Goal: Download file/media

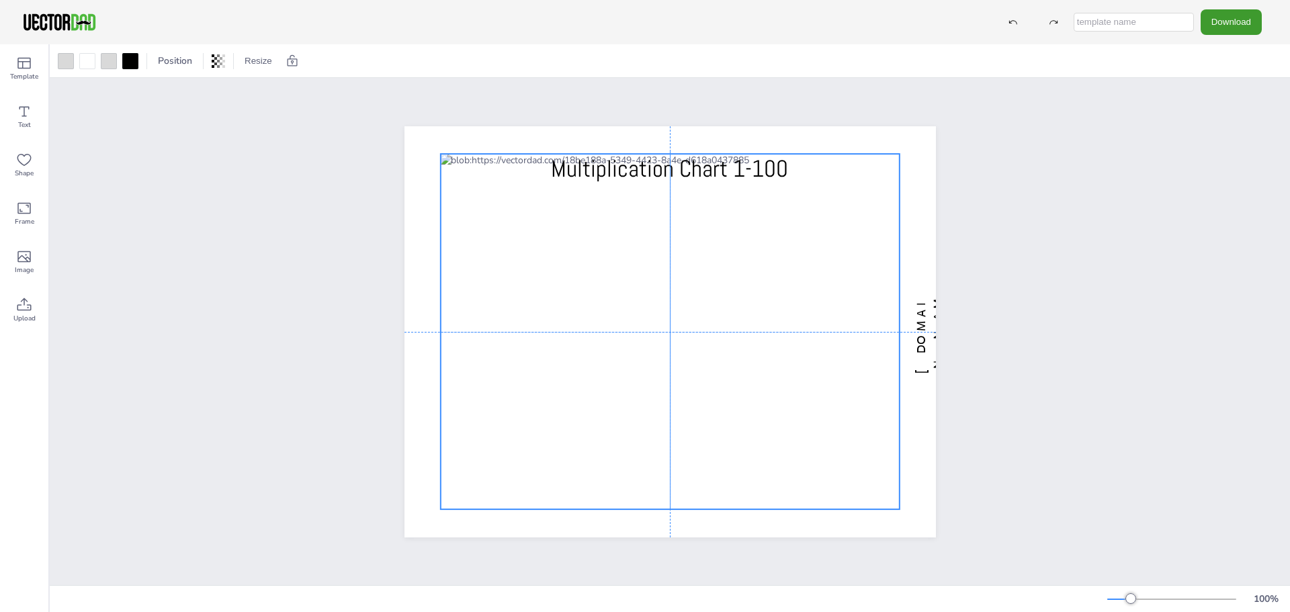
click at [657, 235] on div at bounding box center [669, 332] width 459 height 356
click at [677, 202] on div at bounding box center [669, 332] width 459 height 356
click at [163, 185] on div "[DOMAIN_NAME] Multiplication Chart 1-100" at bounding box center [670, 331] width 1241 height 507
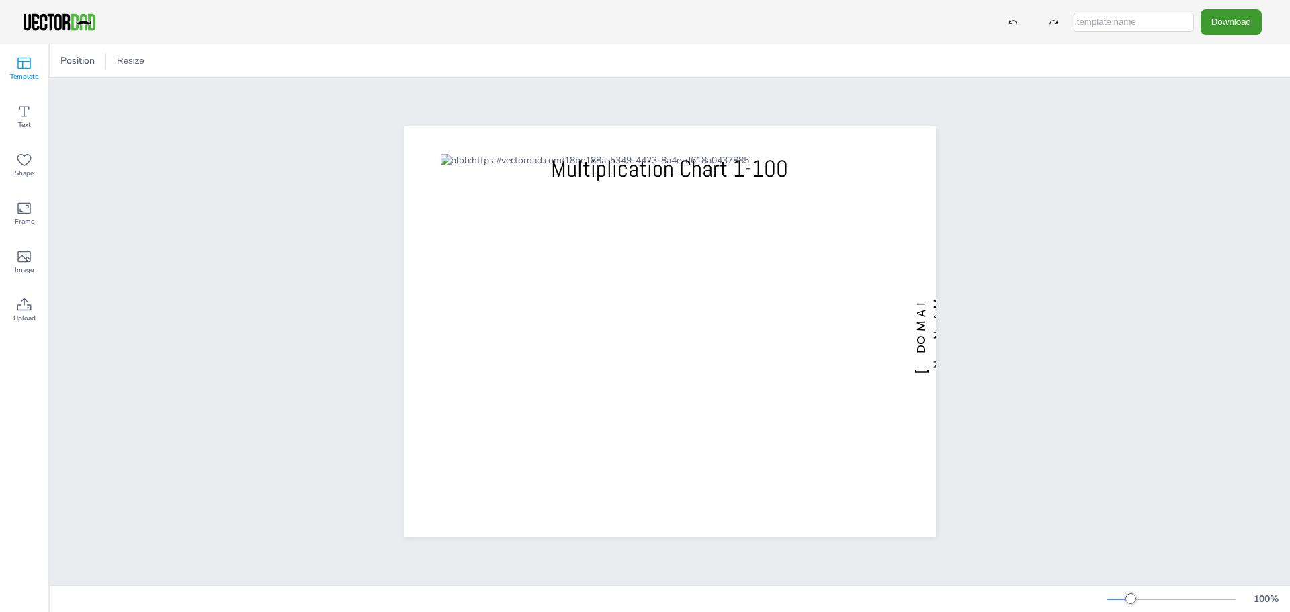
click at [17, 60] on icon at bounding box center [24, 63] width 16 height 16
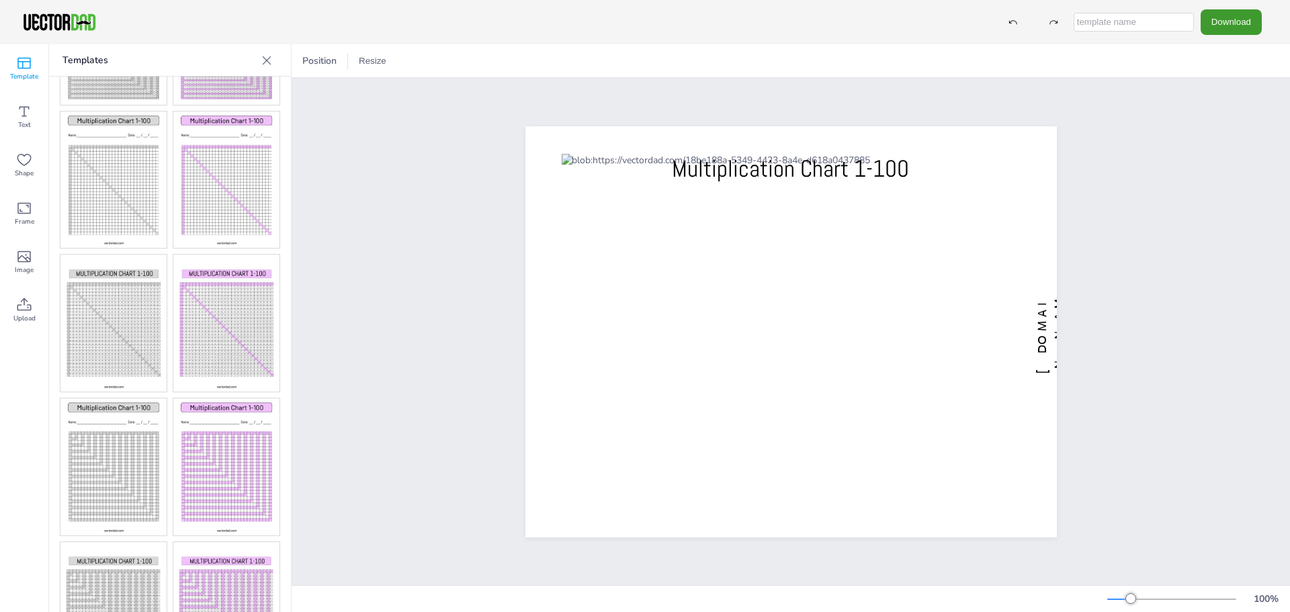
scroll to position [336, 0]
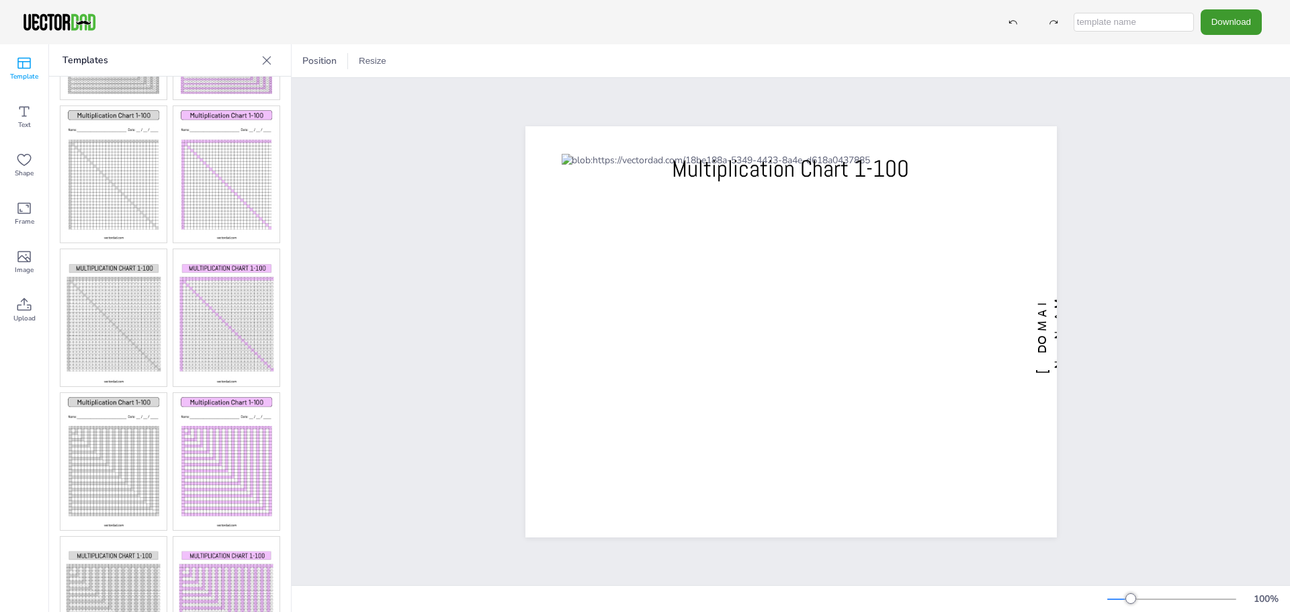
click at [243, 418] on img at bounding box center [226, 461] width 106 height 137
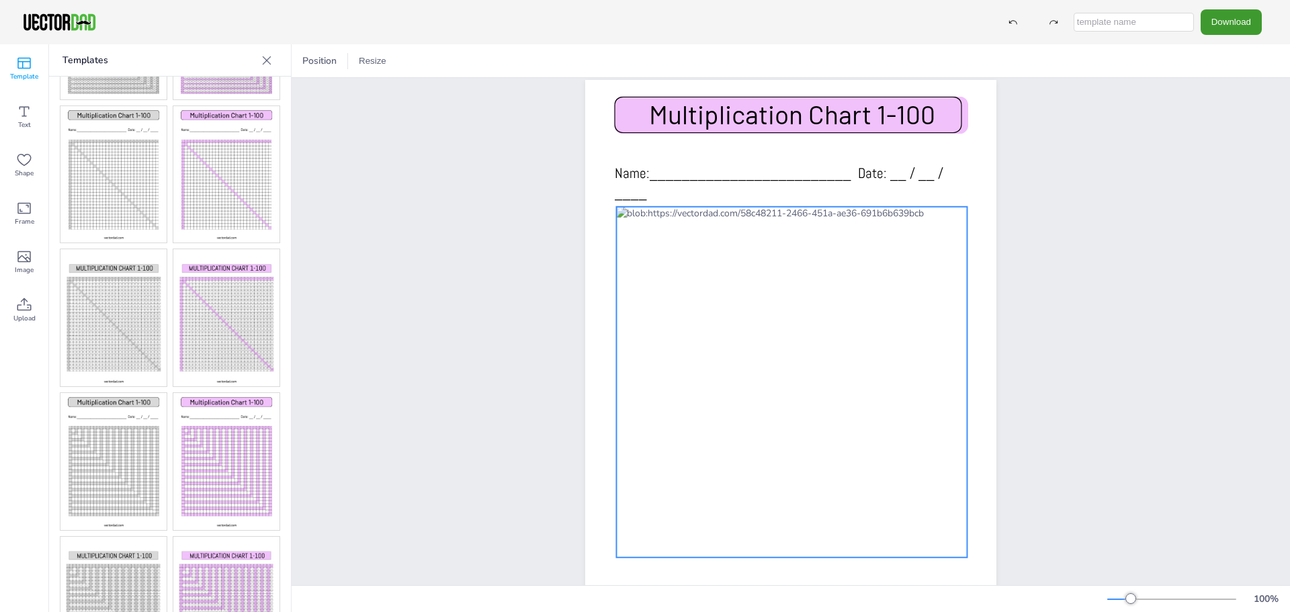
scroll to position [0, 0]
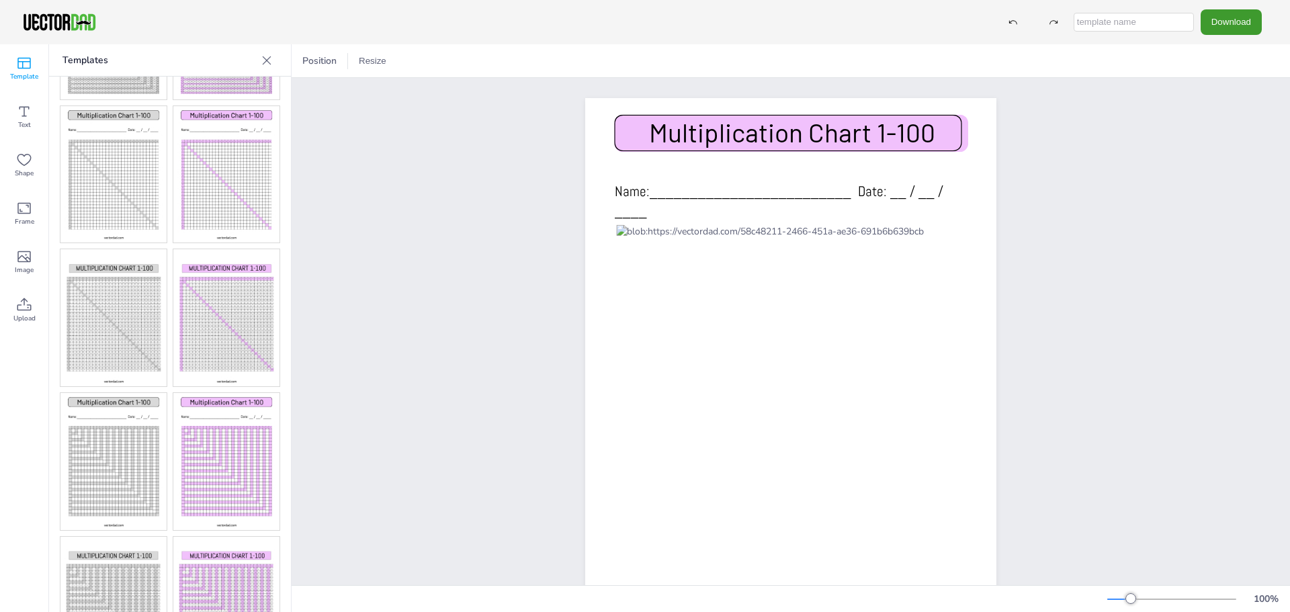
click at [528, 191] on div "[DOMAIN_NAME] Multiplication Chart 1-100 Name:_________________________ Date: _…" at bounding box center [791, 364] width 527 height 572
click at [669, 190] on span "Name:_________________________ Date: __ / __ / ____" at bounding box center [779, 201] width 329 height 38
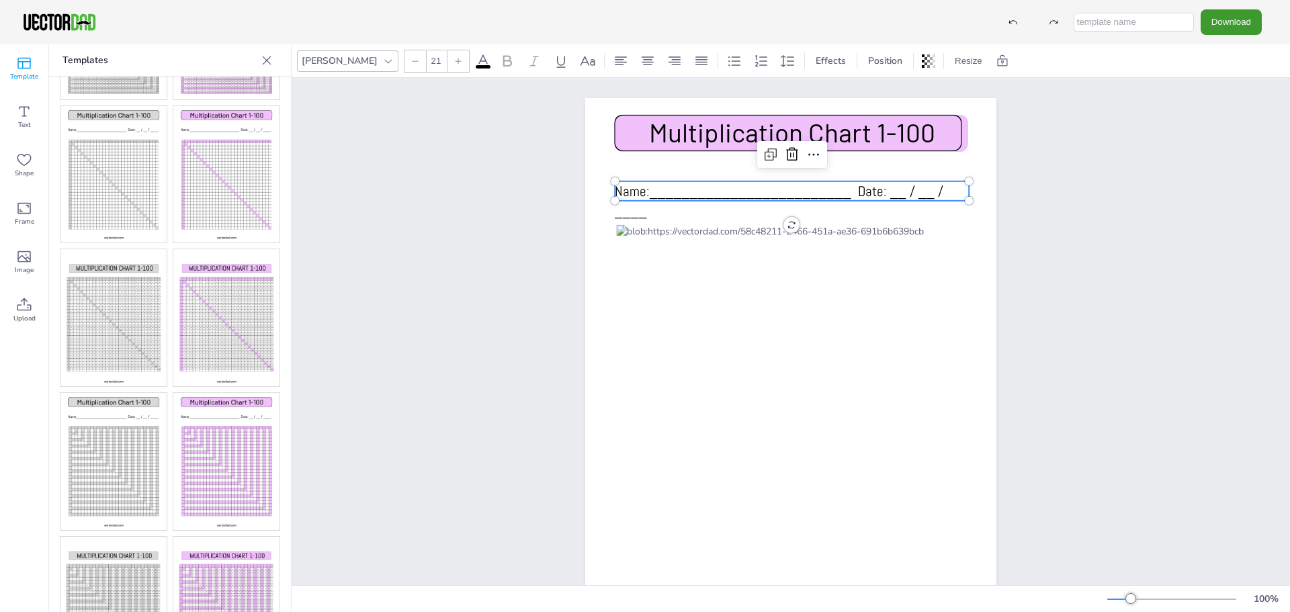
click at [669, 190] on span "Name:_________________________ Date: __ / __ / ____" at bounding box center [779, 201] width 329 height 38
click at [683, 186] on span "Name:_________________________ Date: __ / __ / ____" at bounding box center [779, 201] width 329 height 38
click at [406, 121] on div "[DOMAIN_NAME] Multiplication Chart 1-100 Name:_________________________ Date: _…" at bounding box center [791, 364] width 999 height 572
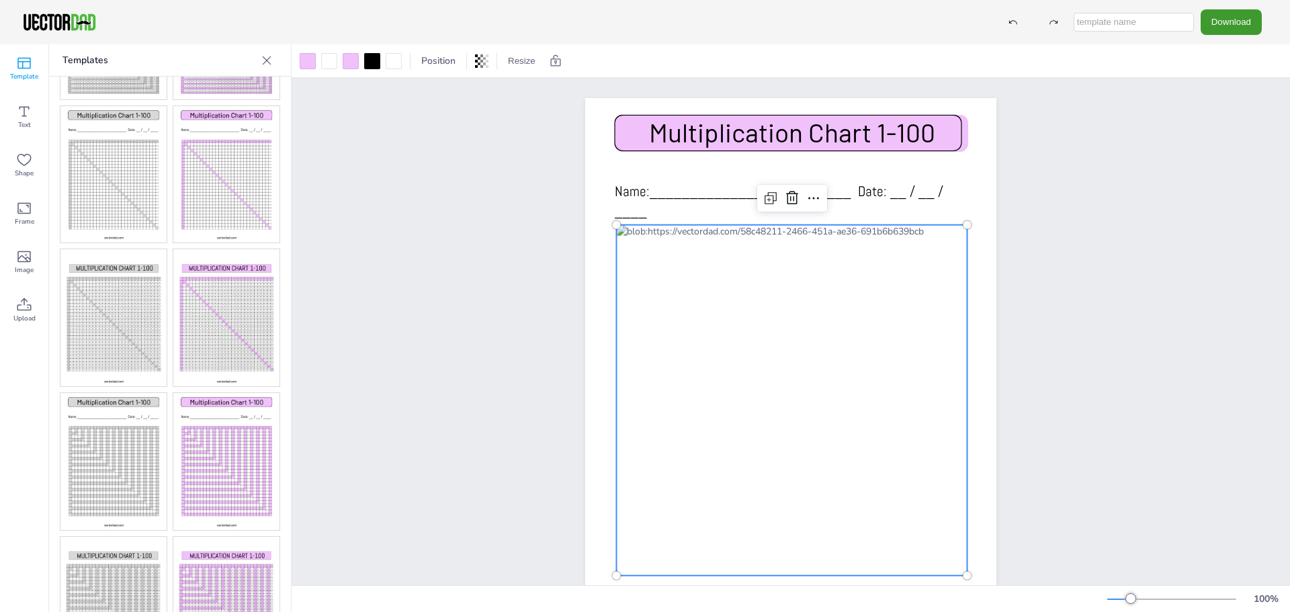
click at [627, 237] on div at bounding box center [791, 400] width 351 height 351
click at [629, 239] on div at bounding box center [793, 401] width 351 height 351
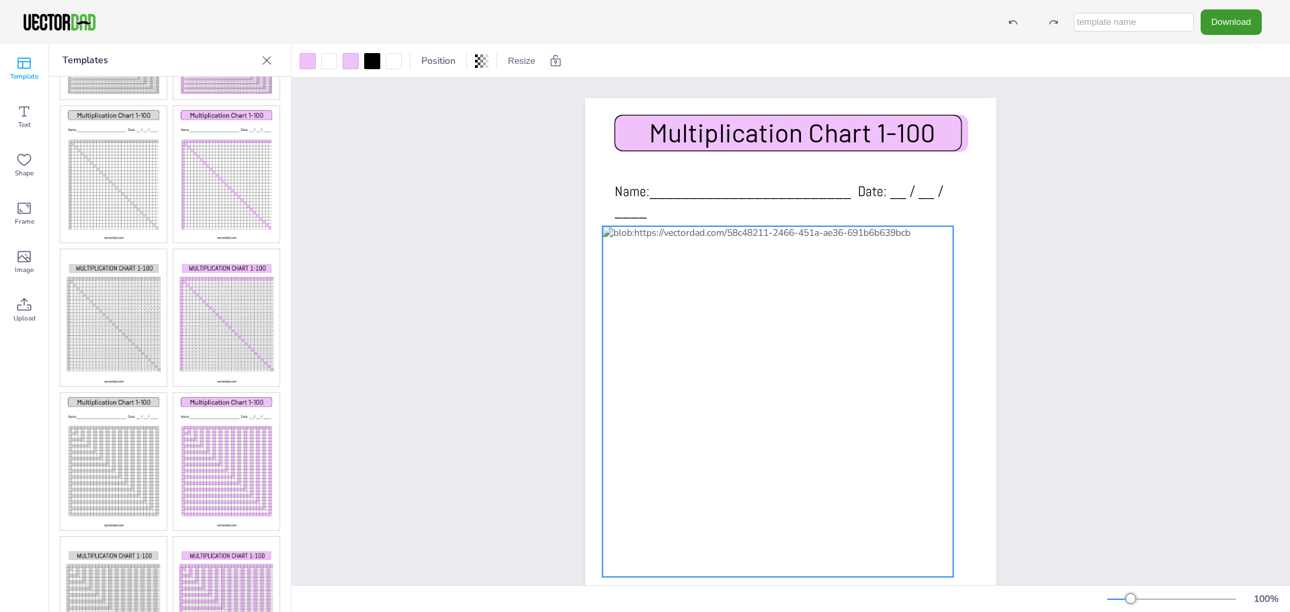
drag, startPoint x: 649, startPoint y: 257, endPoint x: 634, endPoint y: 258, distance: 15.5
click at [634, 258] on div at bounding box center [778, 402] width 351 height 351
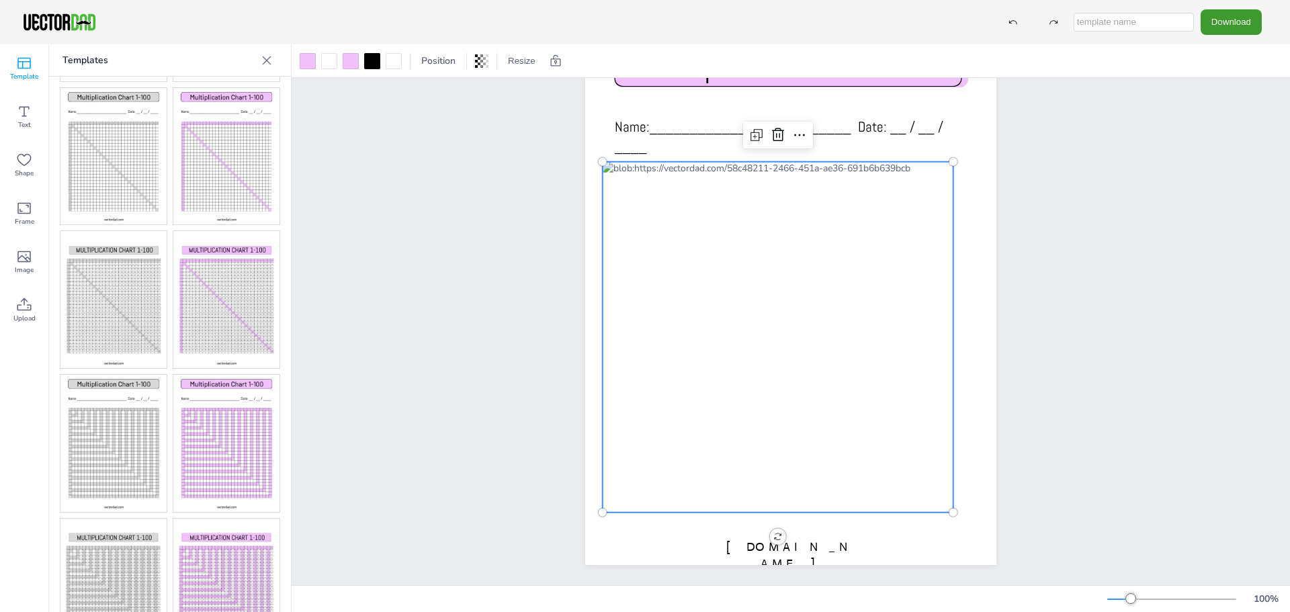
scroll to position [368, 0]
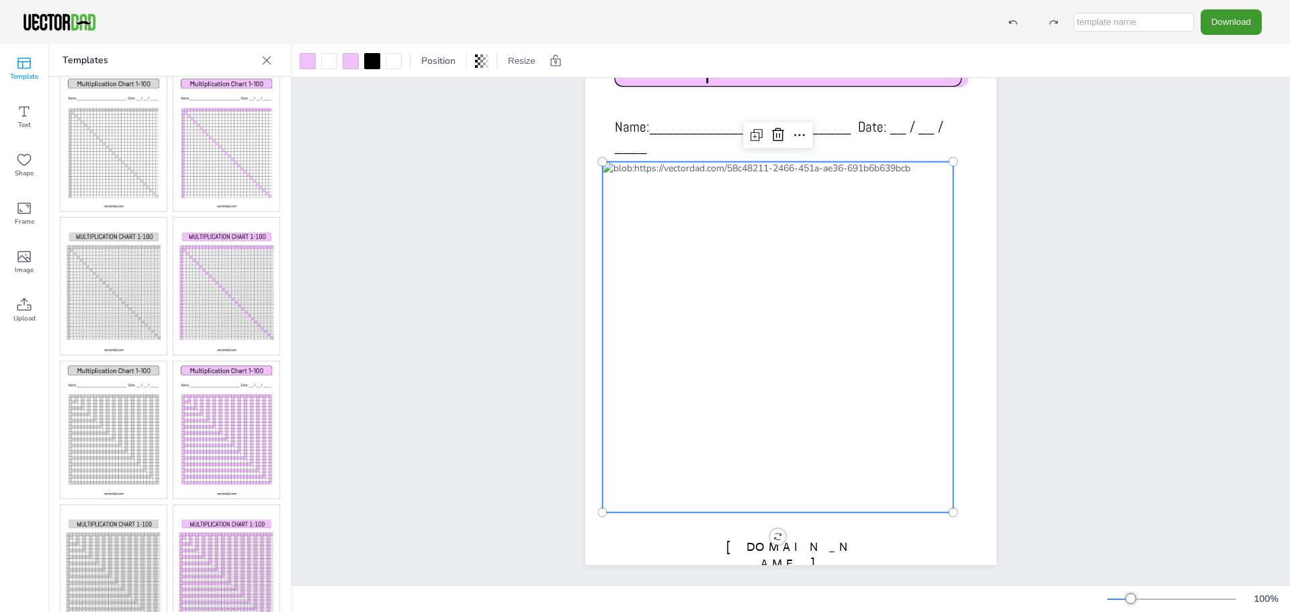
click at [245, 512] on img at bounding box center [226, 573] width 106 height 137
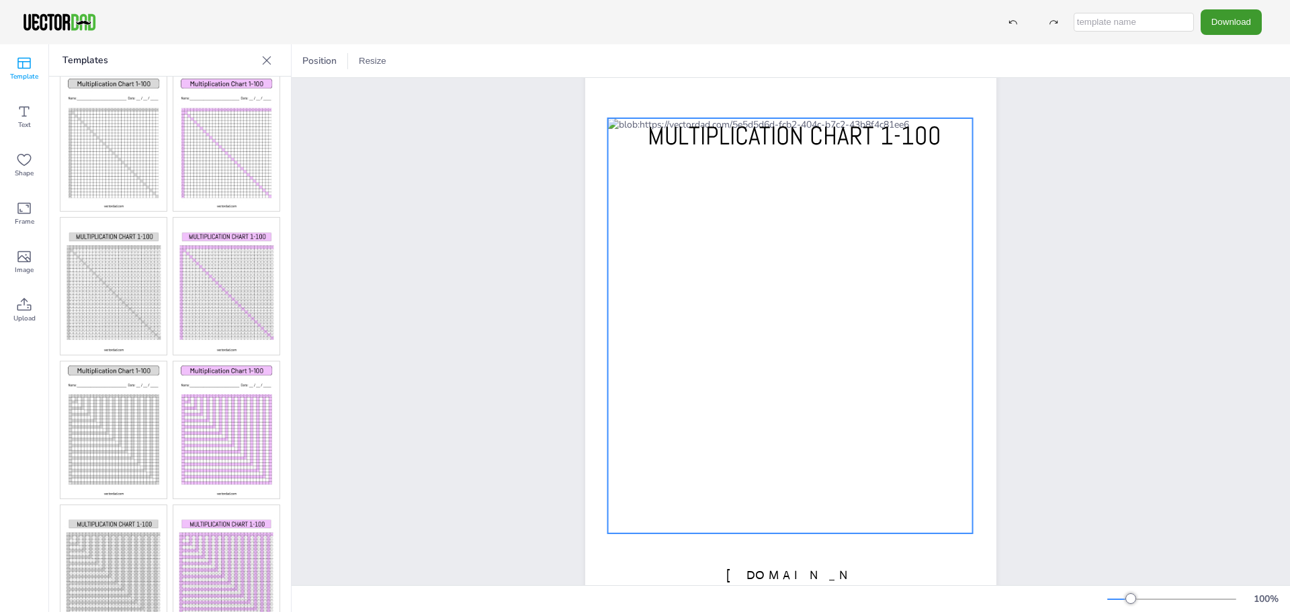
scroll to position [0, 0]
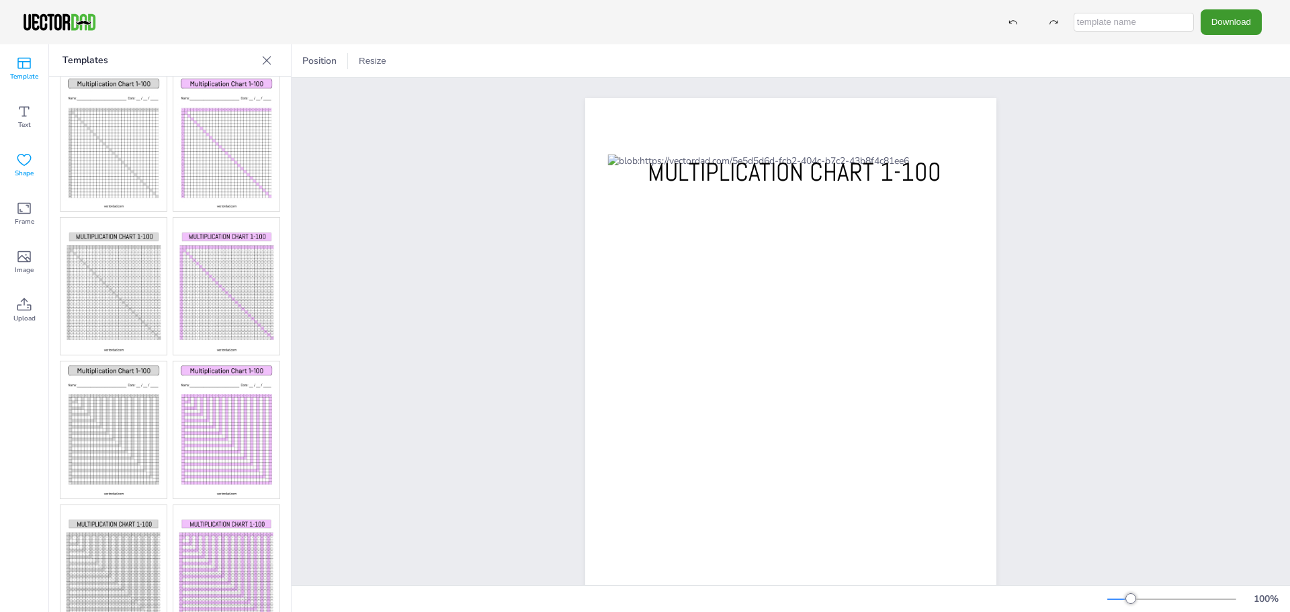
click at [17, 161] on icon at bounding box center [24, 160] width 16 height 16
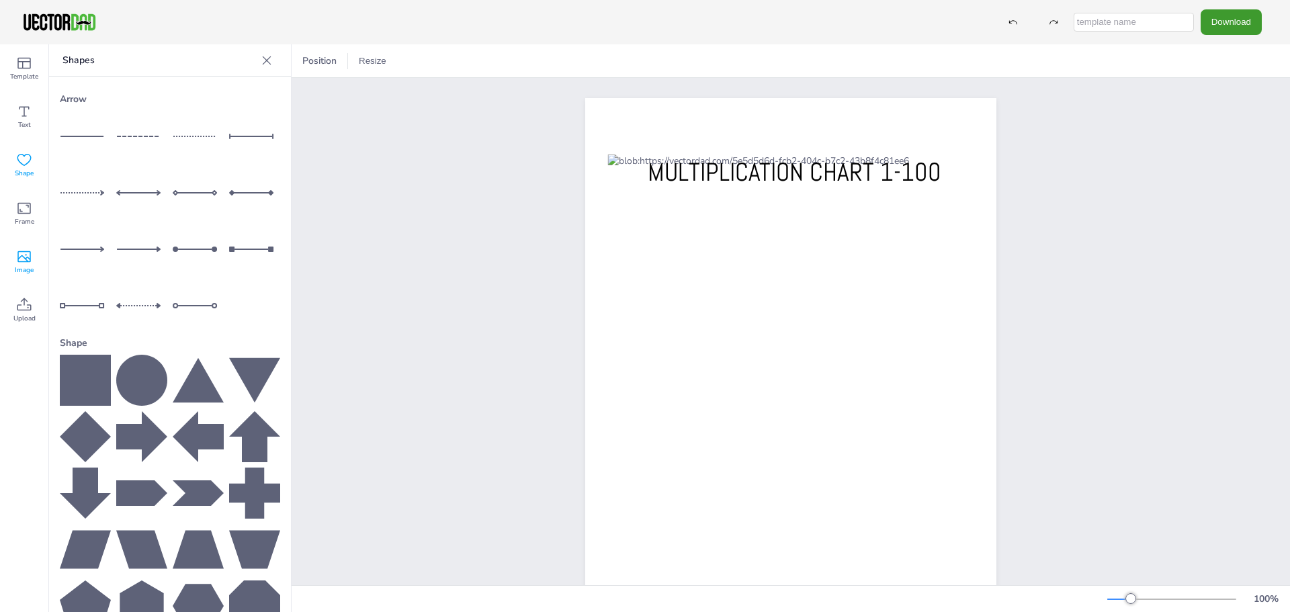
click at [20, 252] on icon at bounding box center [23, 256] width 13 height 11
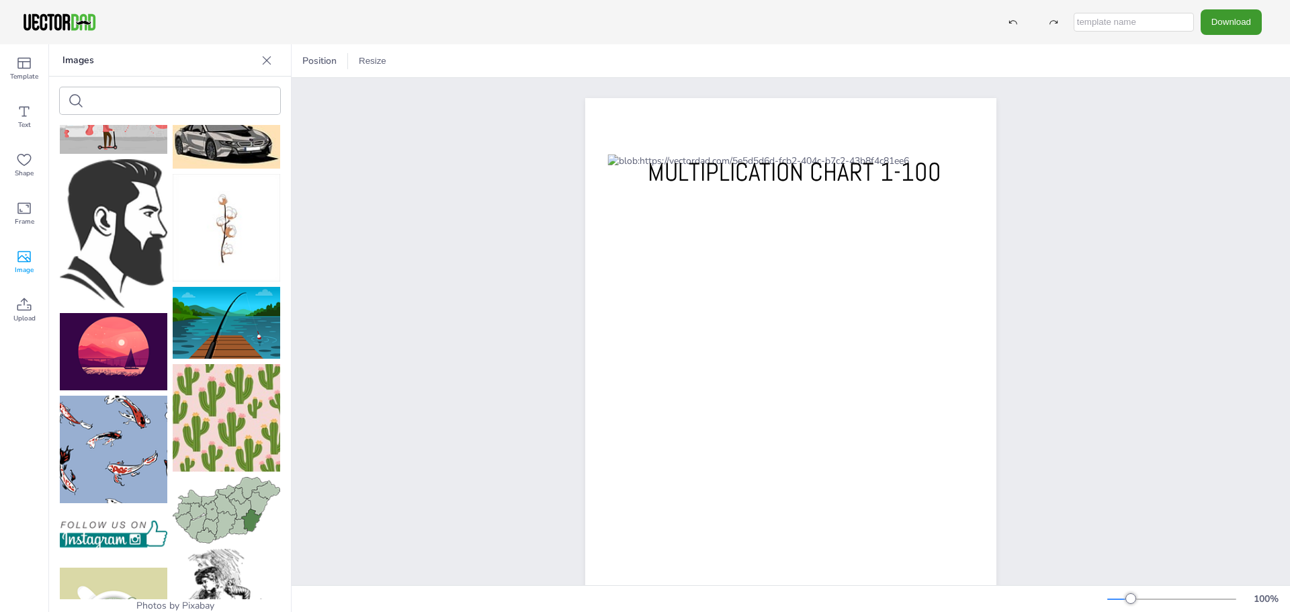
scroll to position [2016, 0]
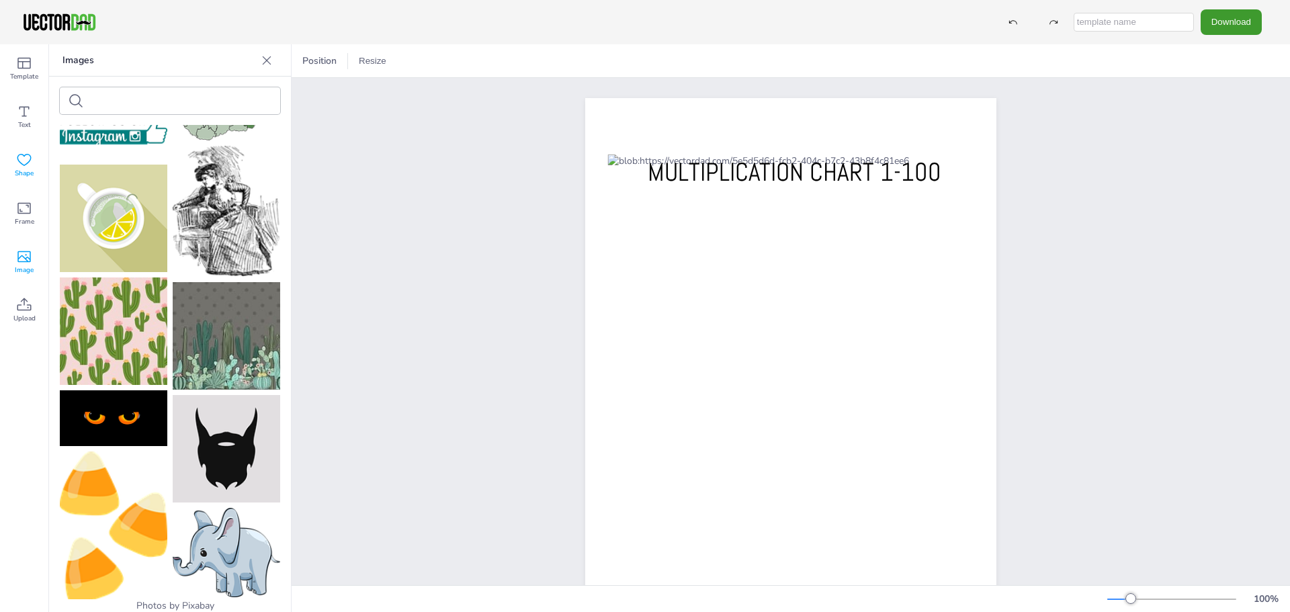
click at [25, 161] on icon at bounding box center [24, 160] width 16 height 16
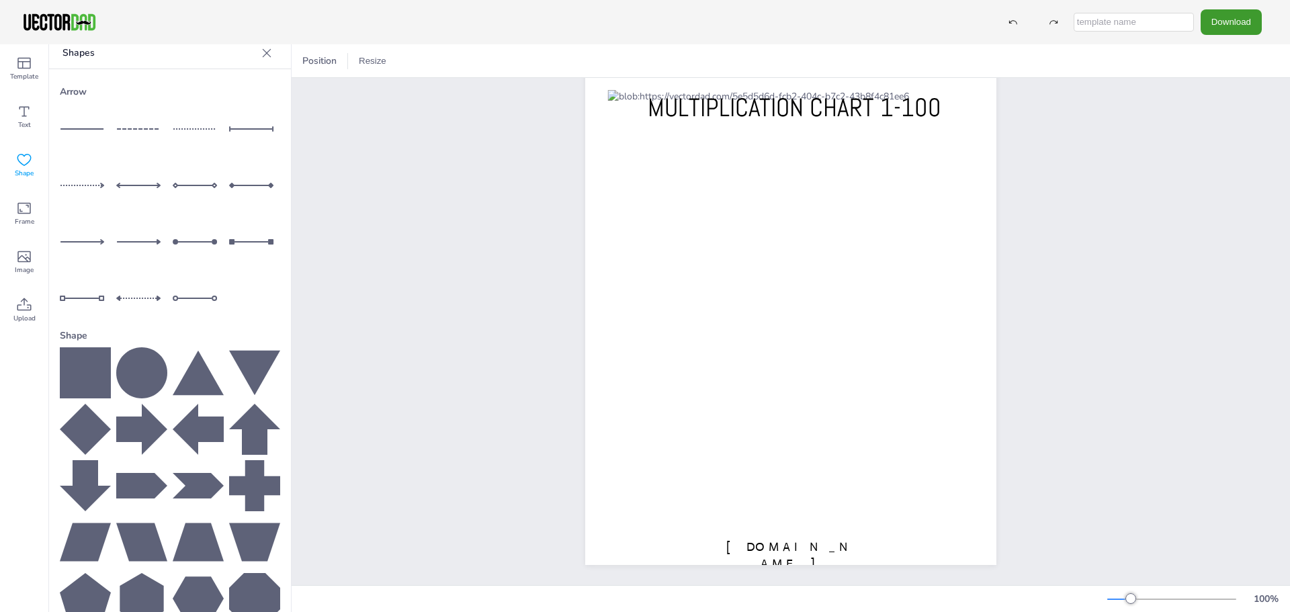
scroll to position [0, 0]
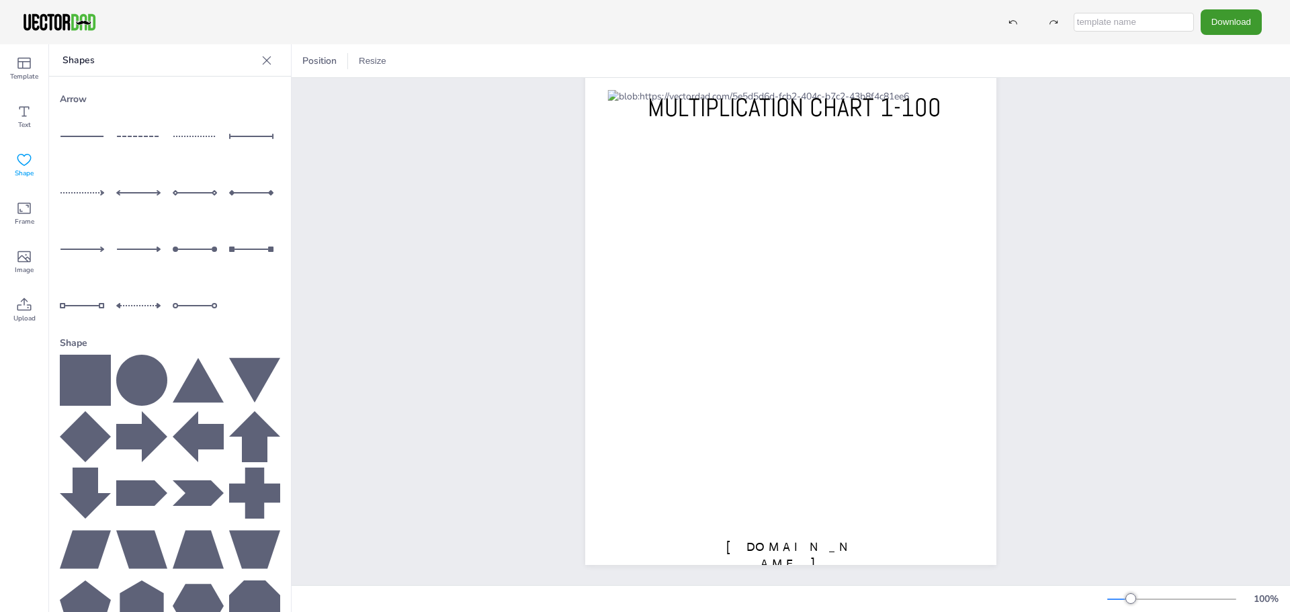
drag, startPoint x: 30, startPoint y: 132, endPoint x: 48, endPoint y: 130, distance: 18.9
click at [39, 129] on div "Text" at bounding box center [24, 117] width 48 height 48
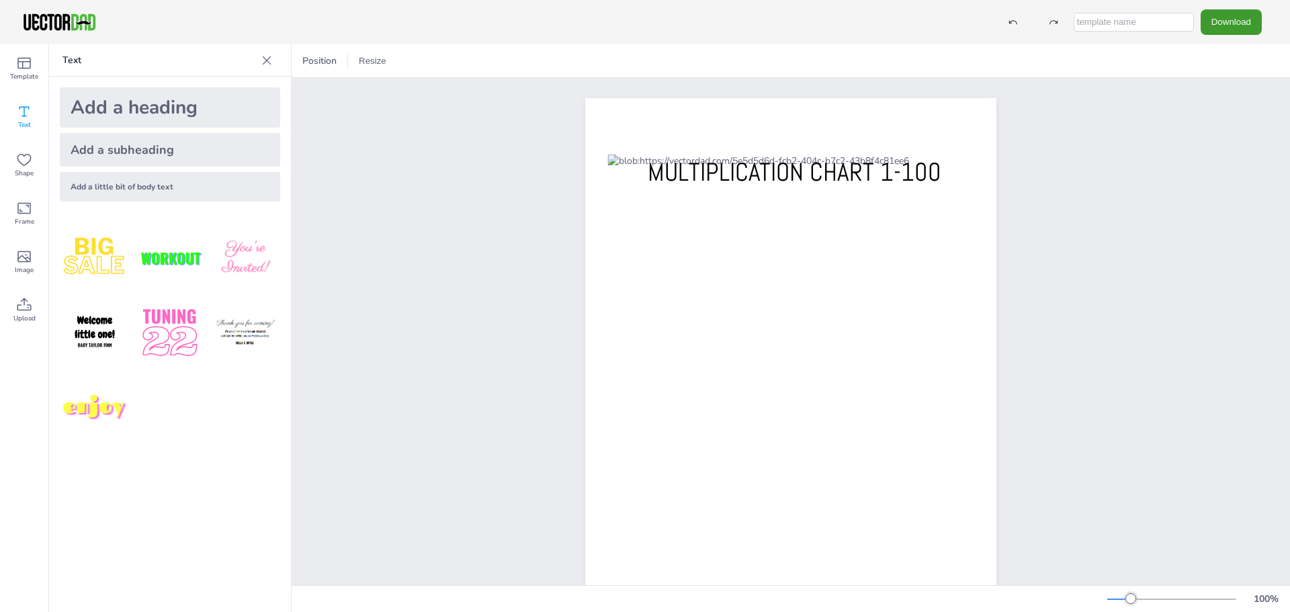
click at [231, 251] on img at bounding box center [245, 258] width 70 height 70
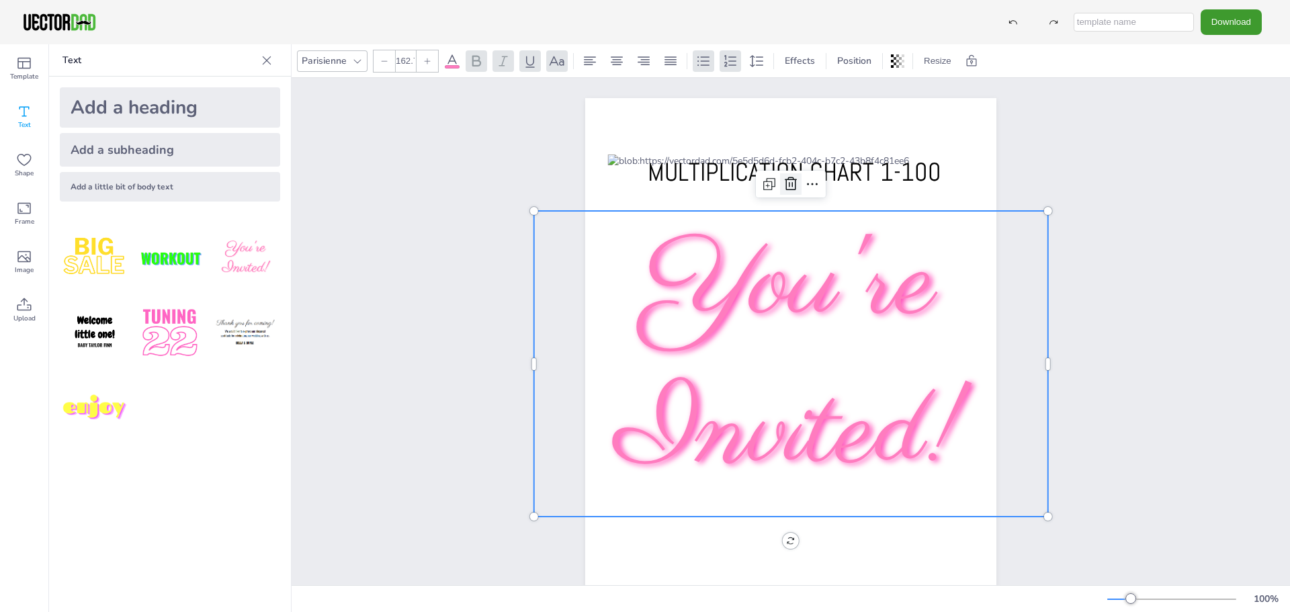
click at [786, 178] on icon at bounding box center [791, 183] width 12 height 13
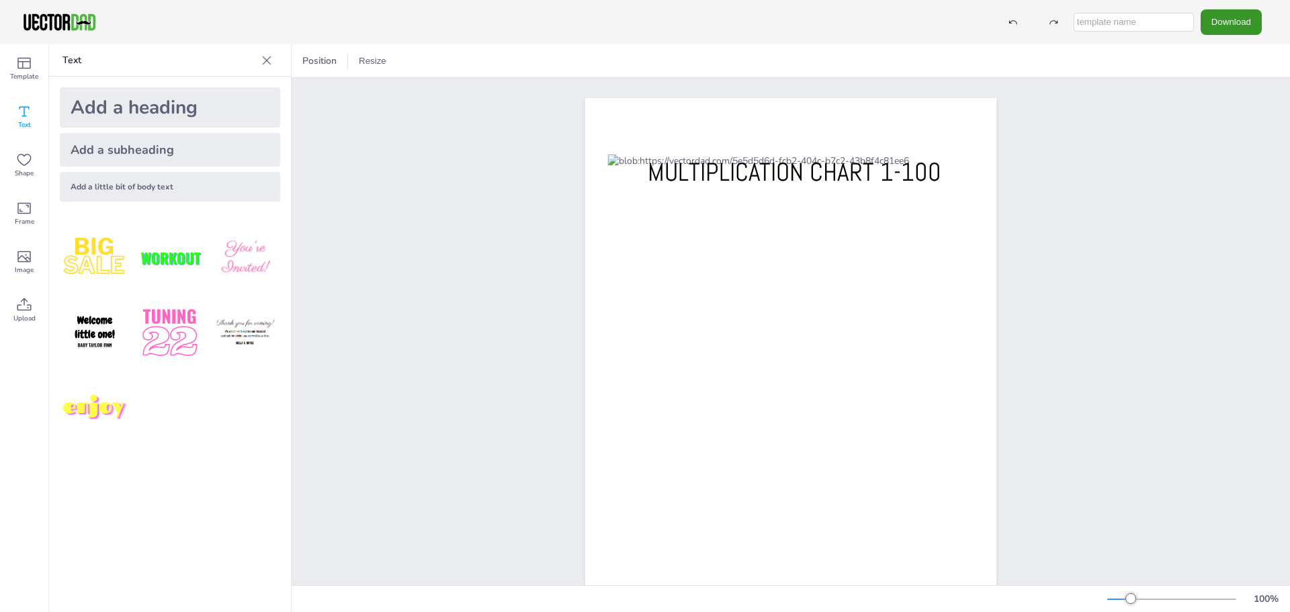
click at [1231, 10] on button "Download" at bounding box center [1231, 21] width 61 height 25
click at [1223, 164] on li "PDF" at bounding box center [1235, 165] width 110 height 28
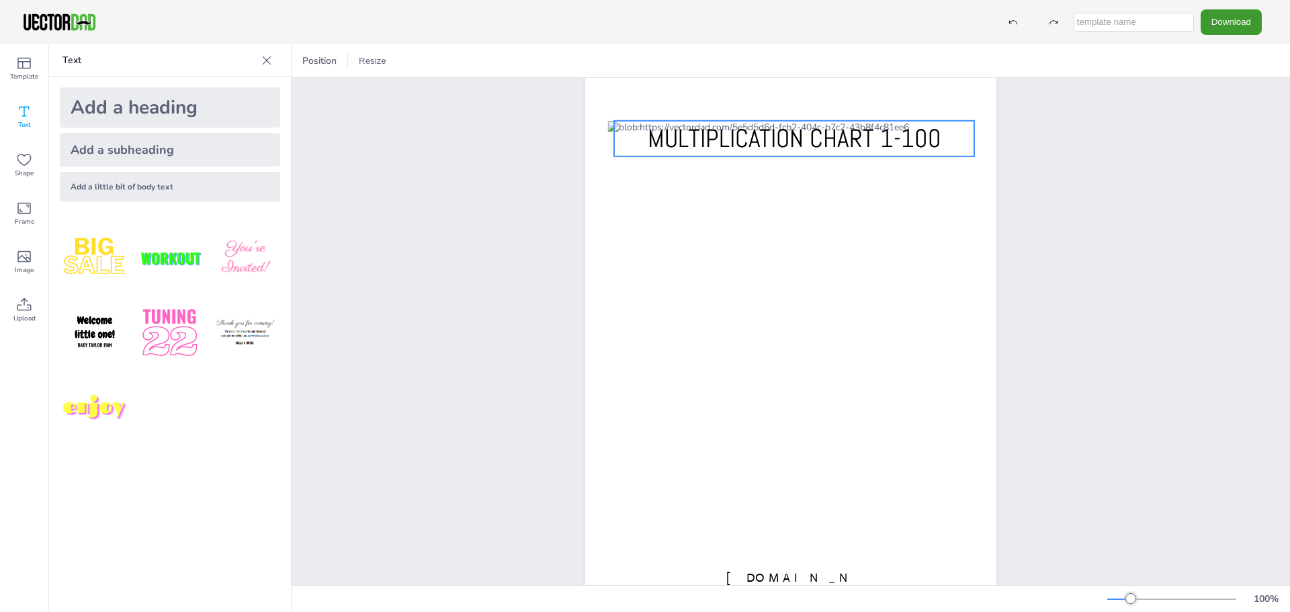
scroll to position [75, 0]
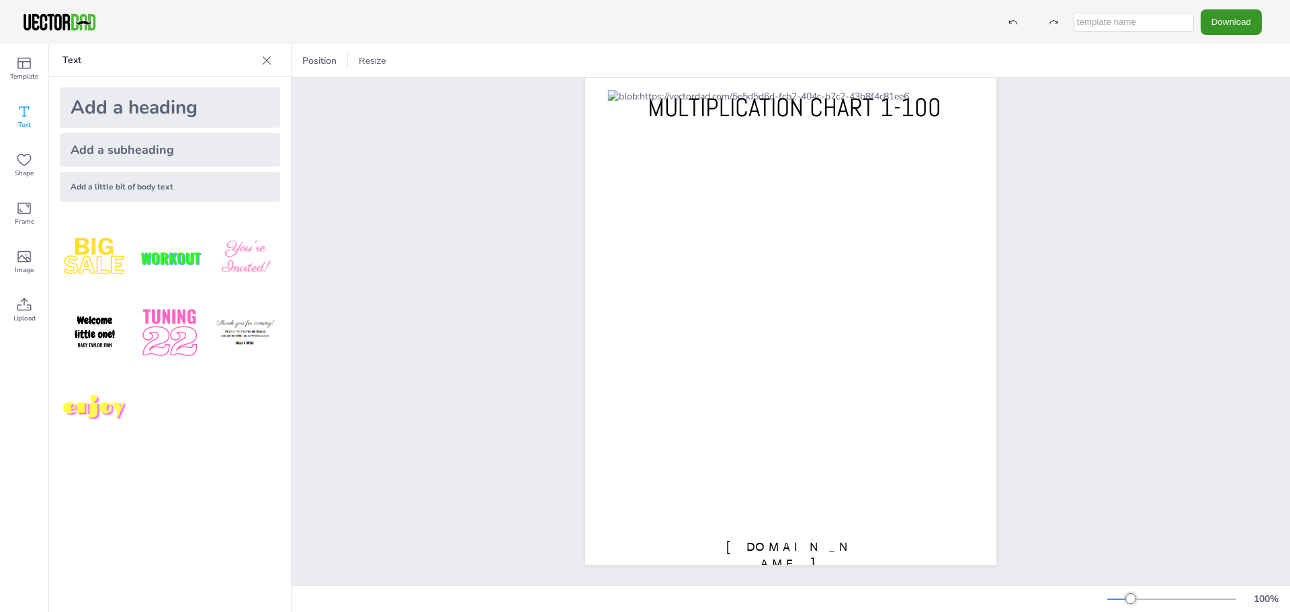
click at [1227, 24] on button "Download" at bounding box center [1231, 21] width 61 height 25
click at [1223, 154] on li "PDF" at bounding box center [1235, 165] width 110 height 28
